Goal: Information Seeking & Learning: Learn about a topic

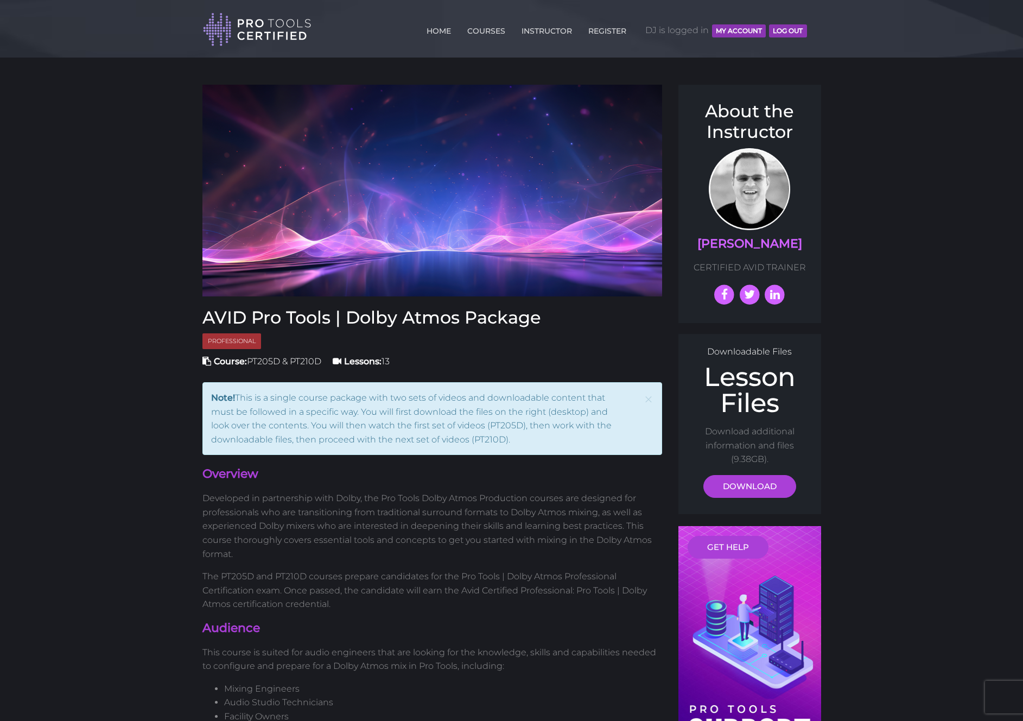
click at [898, 54] on header "Toggle navigation HOME COURSES INSTRUCTOR REGISTER DJ is logged in MY ACCOUNT L…" at bounding box center [511, 29] width 1023 height 58
click at [811, 27] on div "HOME COURSES INSTRUCTOR REGISTER DJ is logged in MY ACCOUNT Log Out" at bounding box center [509, 28] width 612 height 38
